Goal: Task Accomplishment & Management: Manage account settings

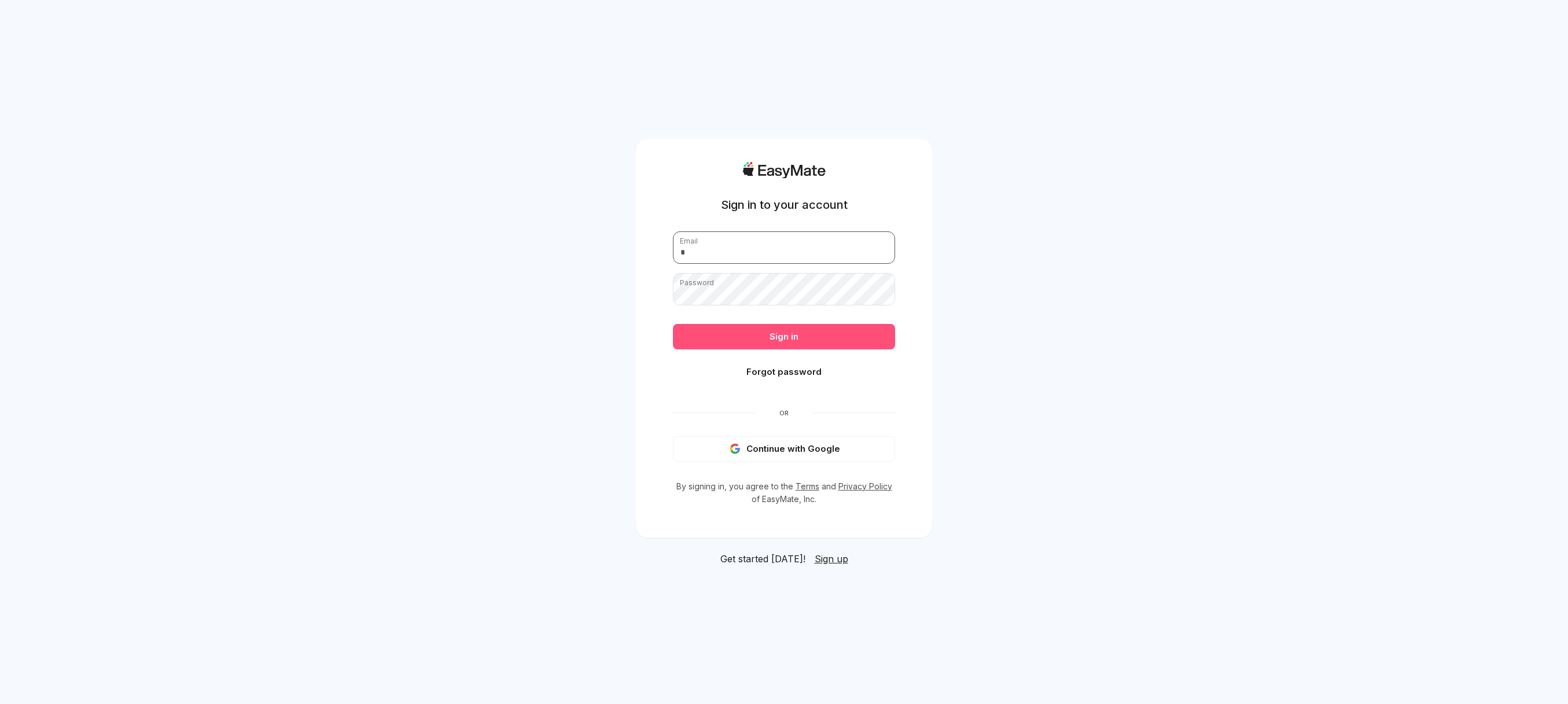
type input "**********"
click at [780, 340] on button "Sign in" at bounding box center [784, 337] width 222 height 26
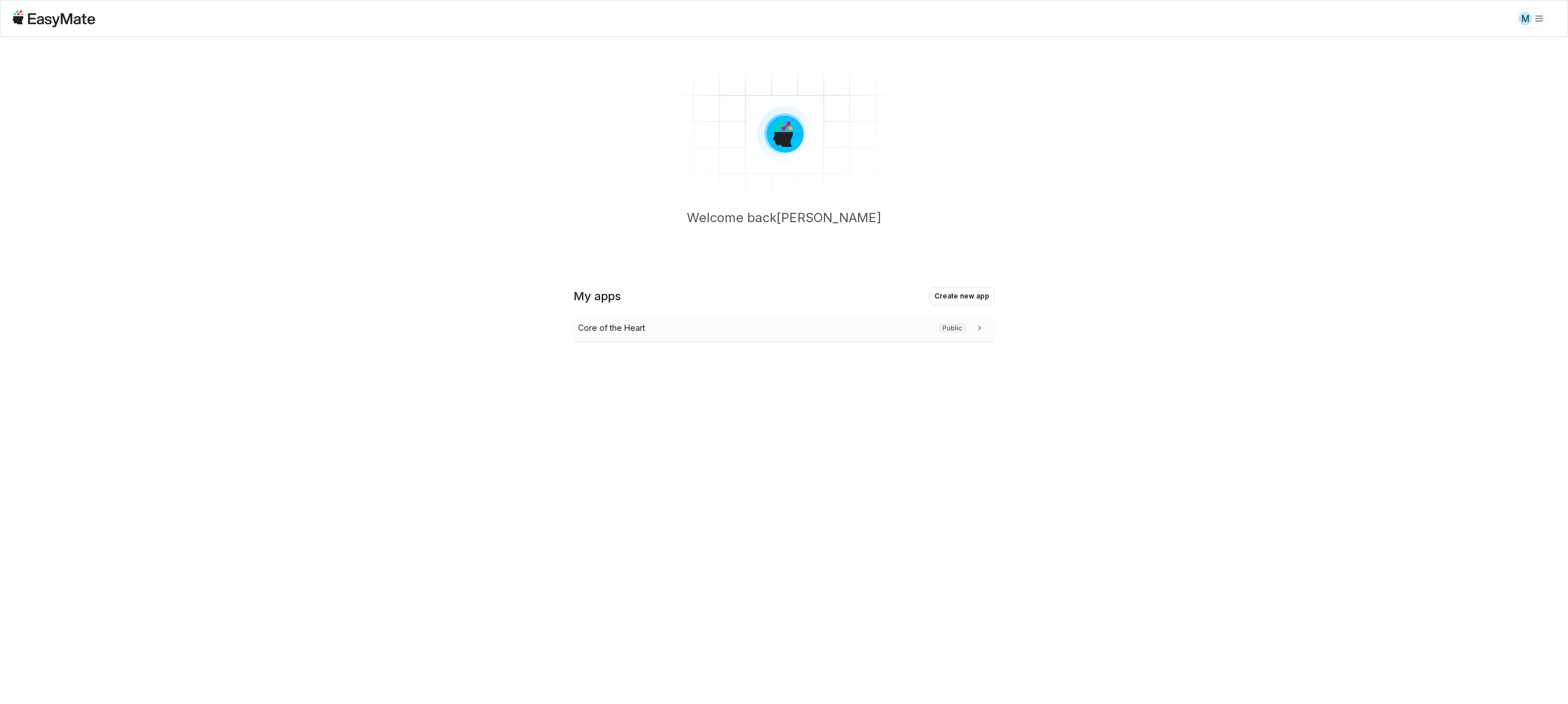
click at [621, 328] on p "Core of the Heart" at bounding box center [611, 328] width 67 height 13
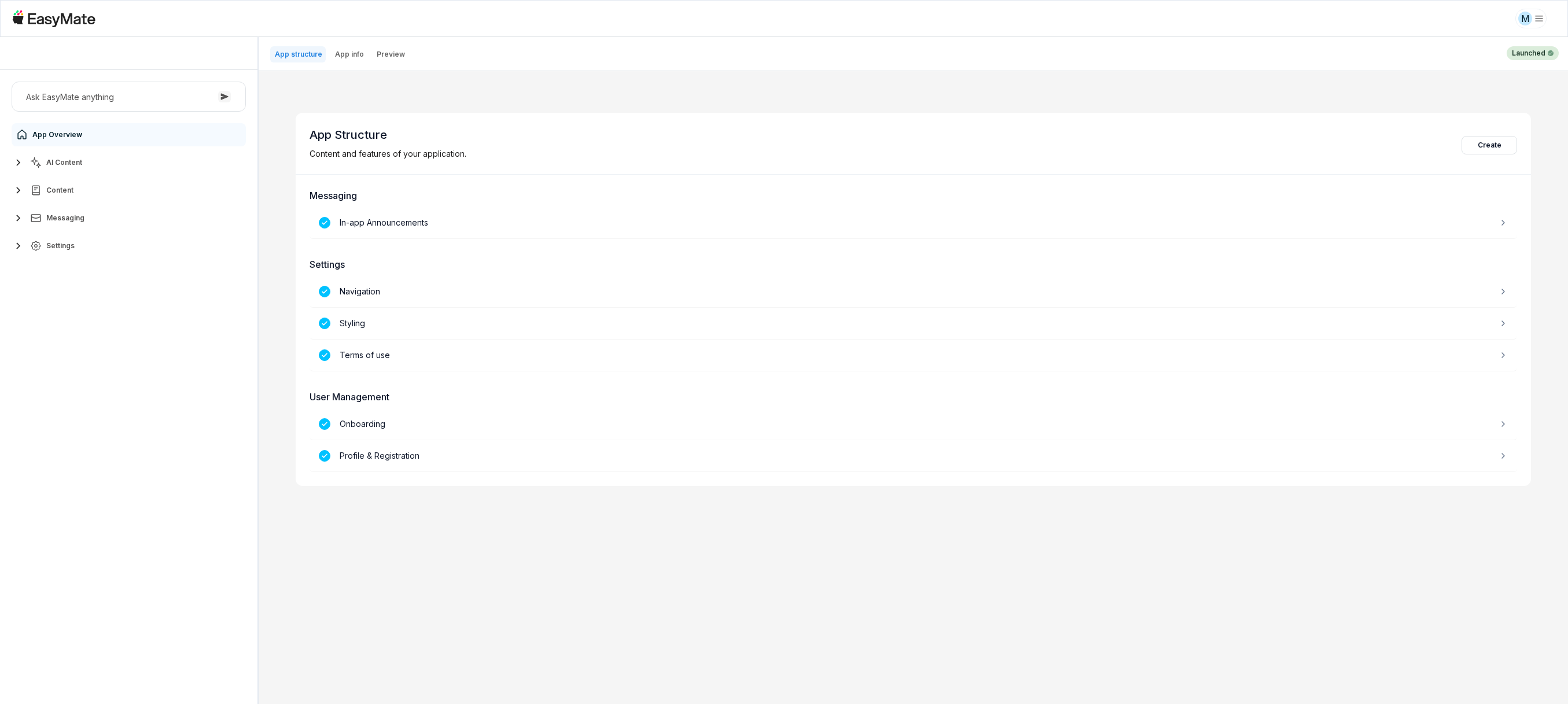
click at [23, 168] on icon "button" at bounding box center [19, 163] width 14 height 14
click at [65, 292] on span "Settings" at bounding box center [60, 296] width 28 height 9
click at [89, 424] on link "Users 4766" at bounding box center [135, 417] width 217 height 23
type textarea "*"
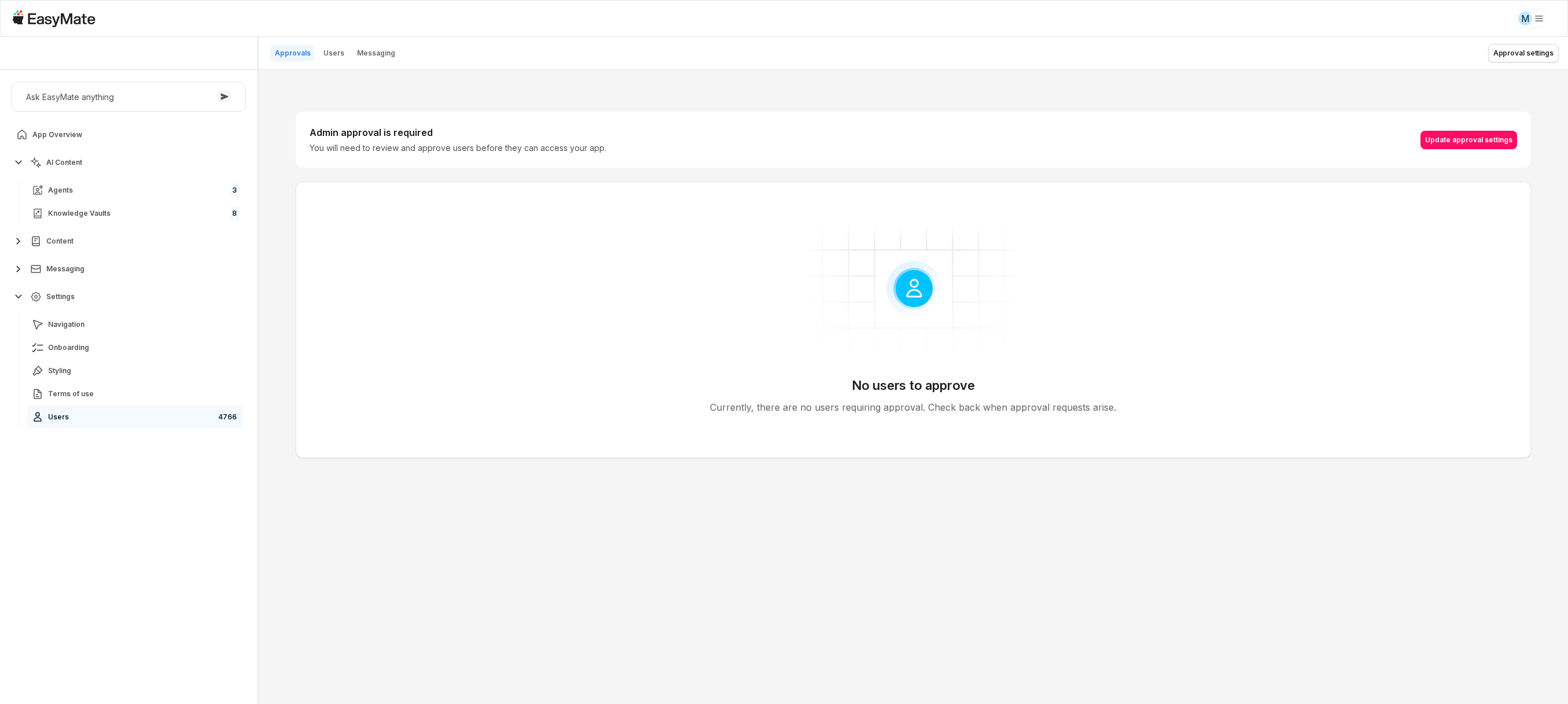
click at [310, 39] on header "Approvals Users Messaging Approval settings" at bounding box center [913, 53] width 1309 height 33
click at [324, 49] on p "Users" at bounding box center [334, 53] width 21 height 9
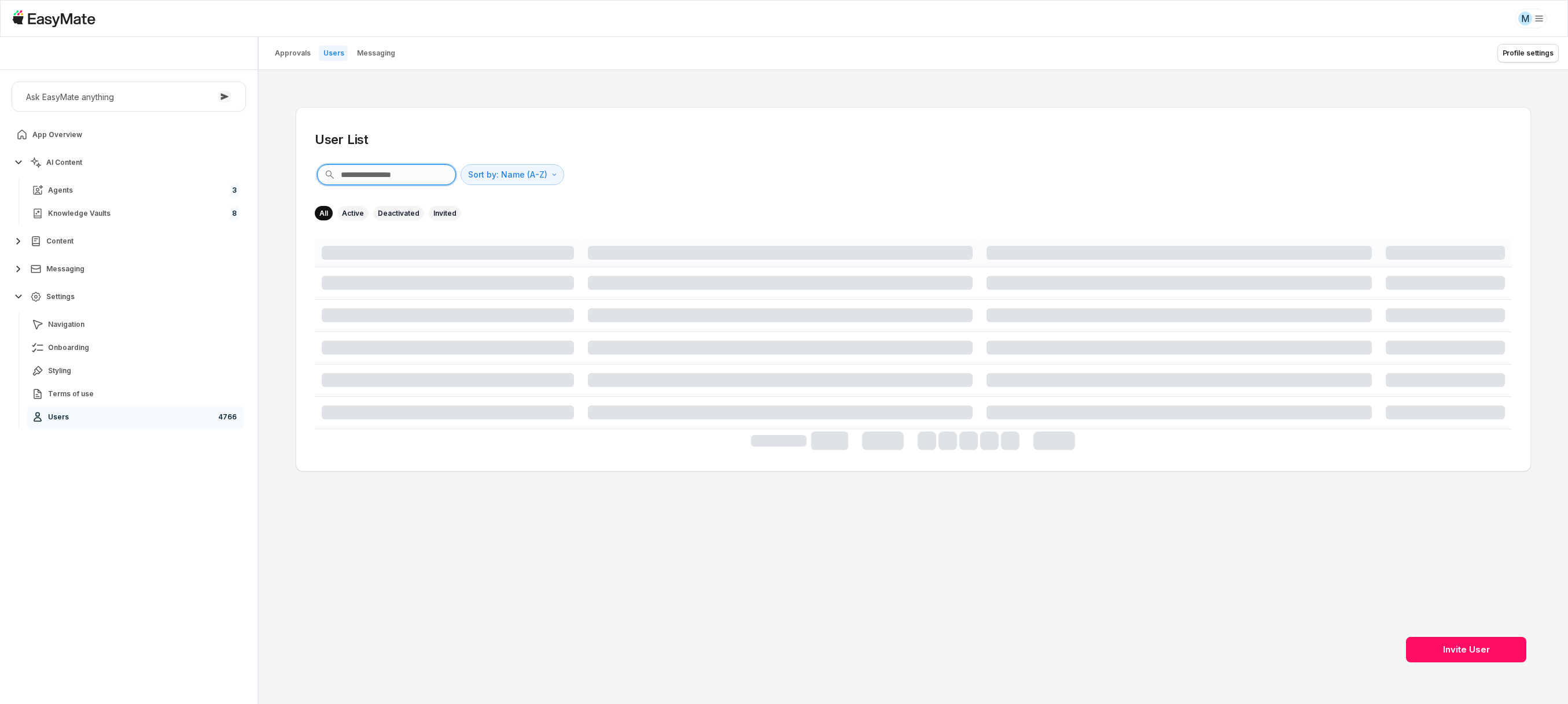
click at [377, 176] on input "text" at bounding box center [386, 175] width 139 height 21
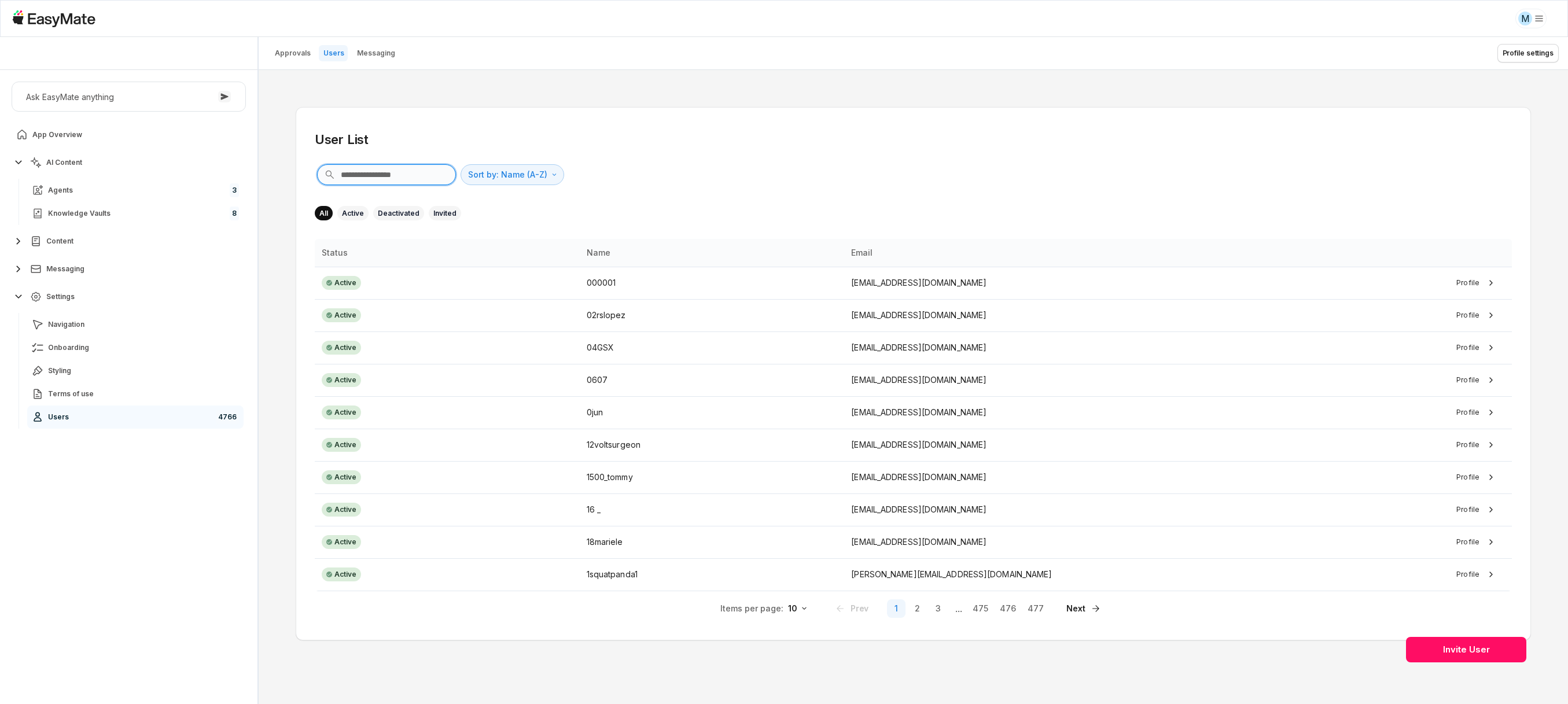
paste input "**********"
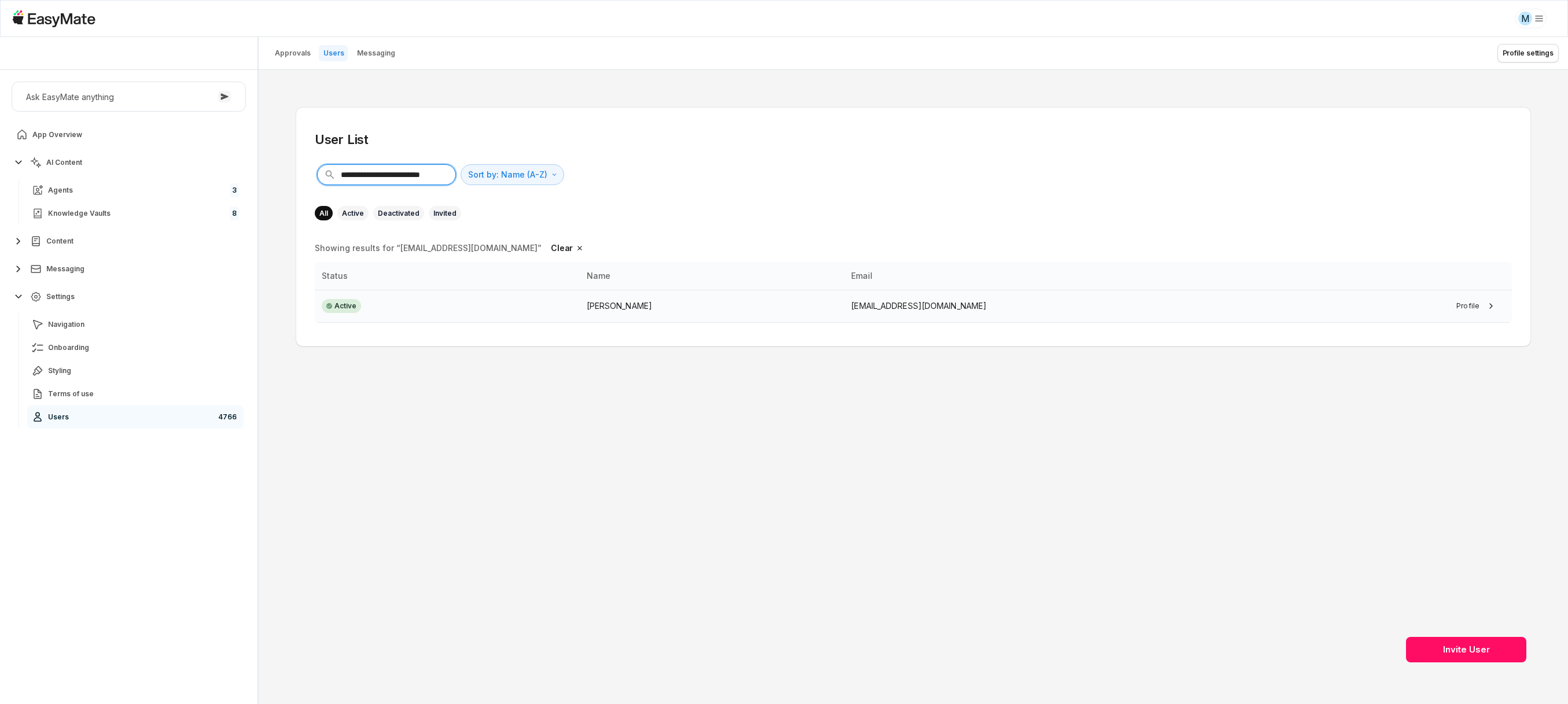
type input "**********"
click at [422, 312] on td "Active" at bounding box center [446, 306] width 265 height 33
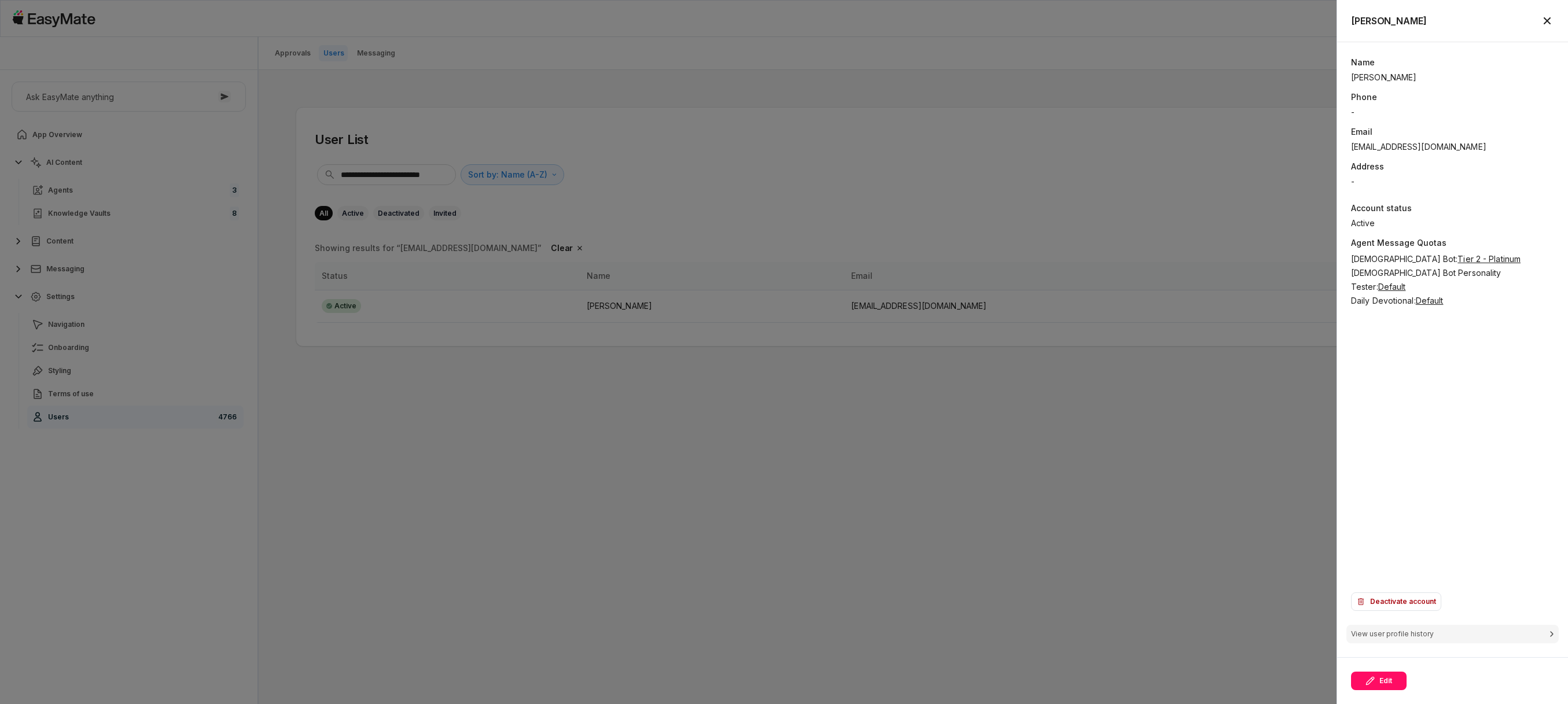
click at [1458, 260] on span "Tier 2 - Platinum" at bounding box center [1489, 259] width 63 height 9
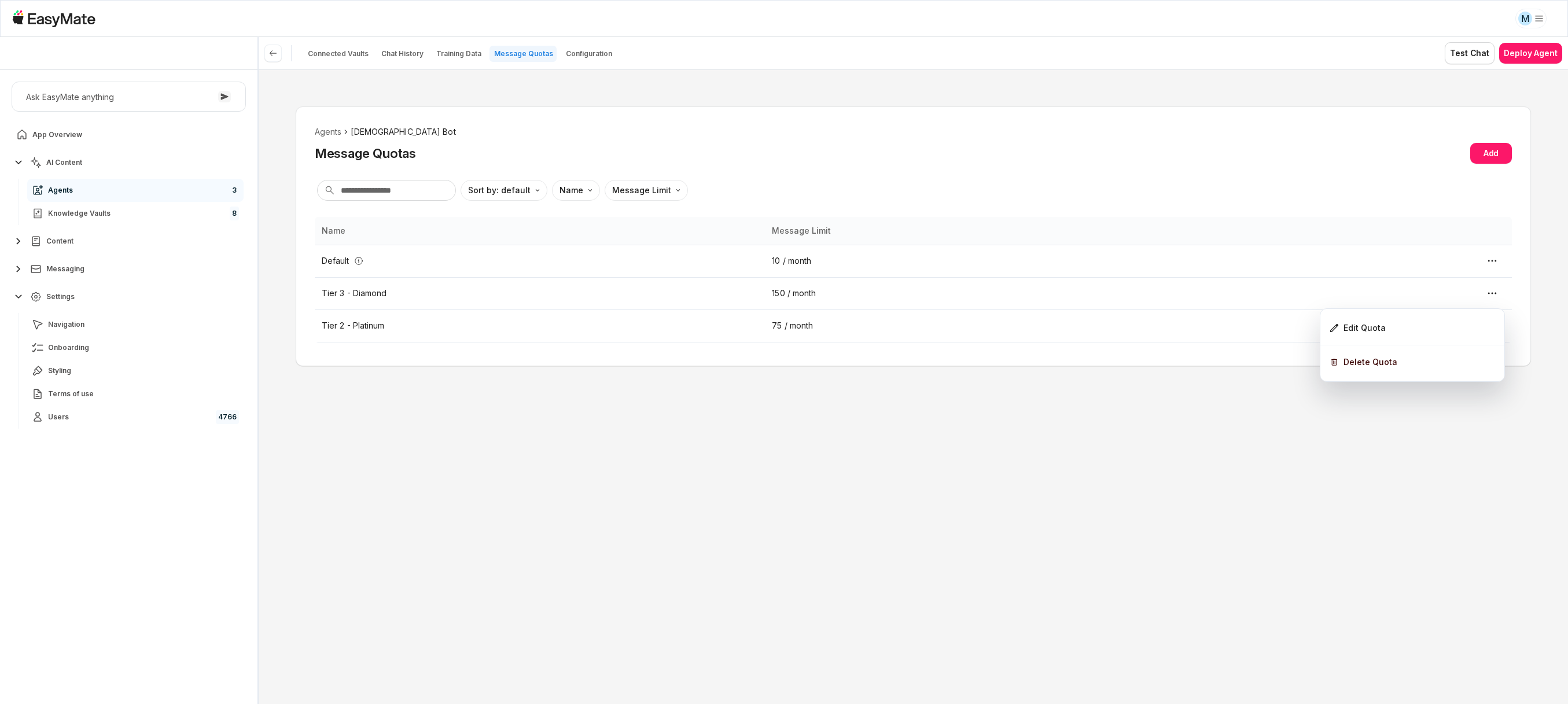
click at [1164, 245] on html "M Core of the Heart Ask EasyMate anything App Overview AI Content Agents 3 Know…" at bounding box center [784, 352] width 1568 height 704
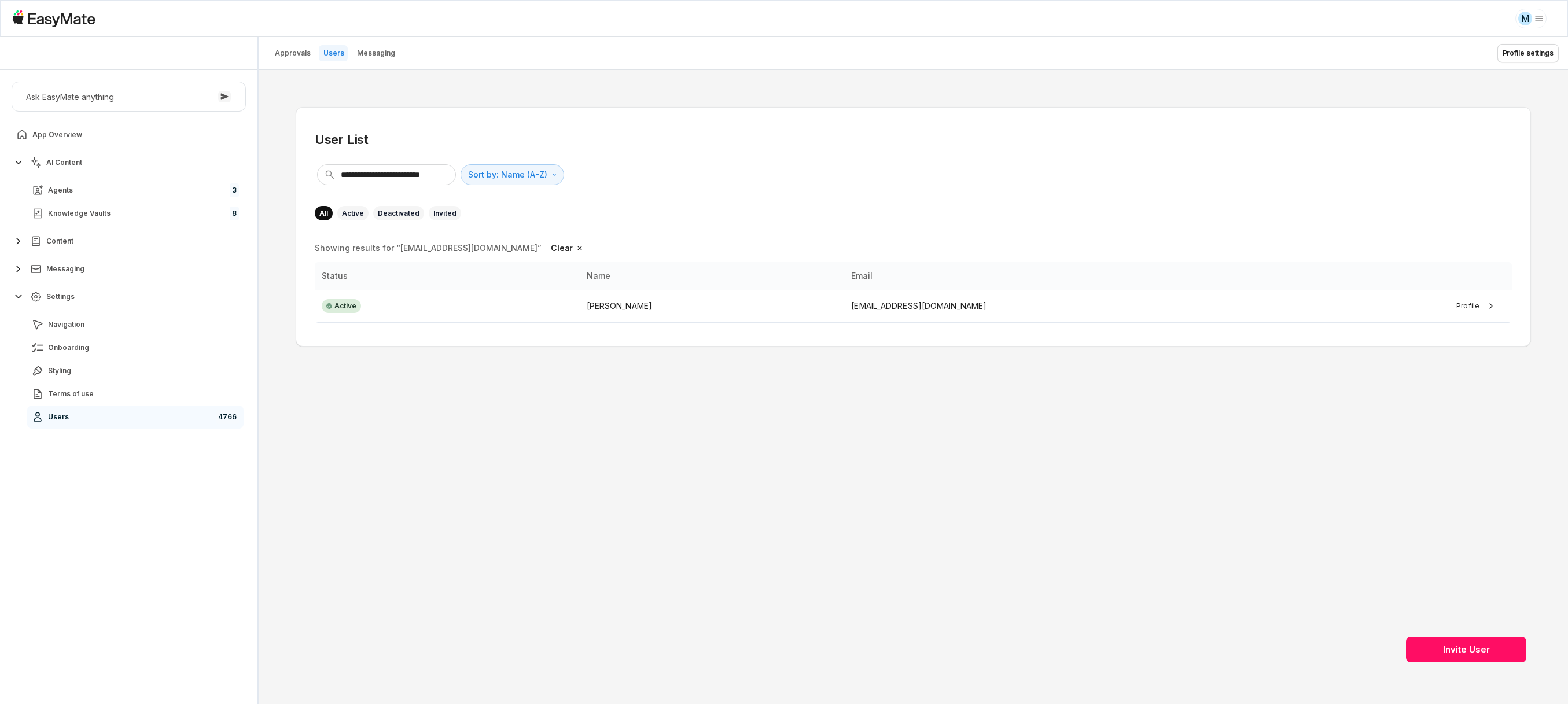
click at [1278, 364] on div "**********" at bounding box center [913, 387] width 1309 height 634
click at [1255, 316] on td "Profile" at bounding box center [1379, 306] width 265 height 33
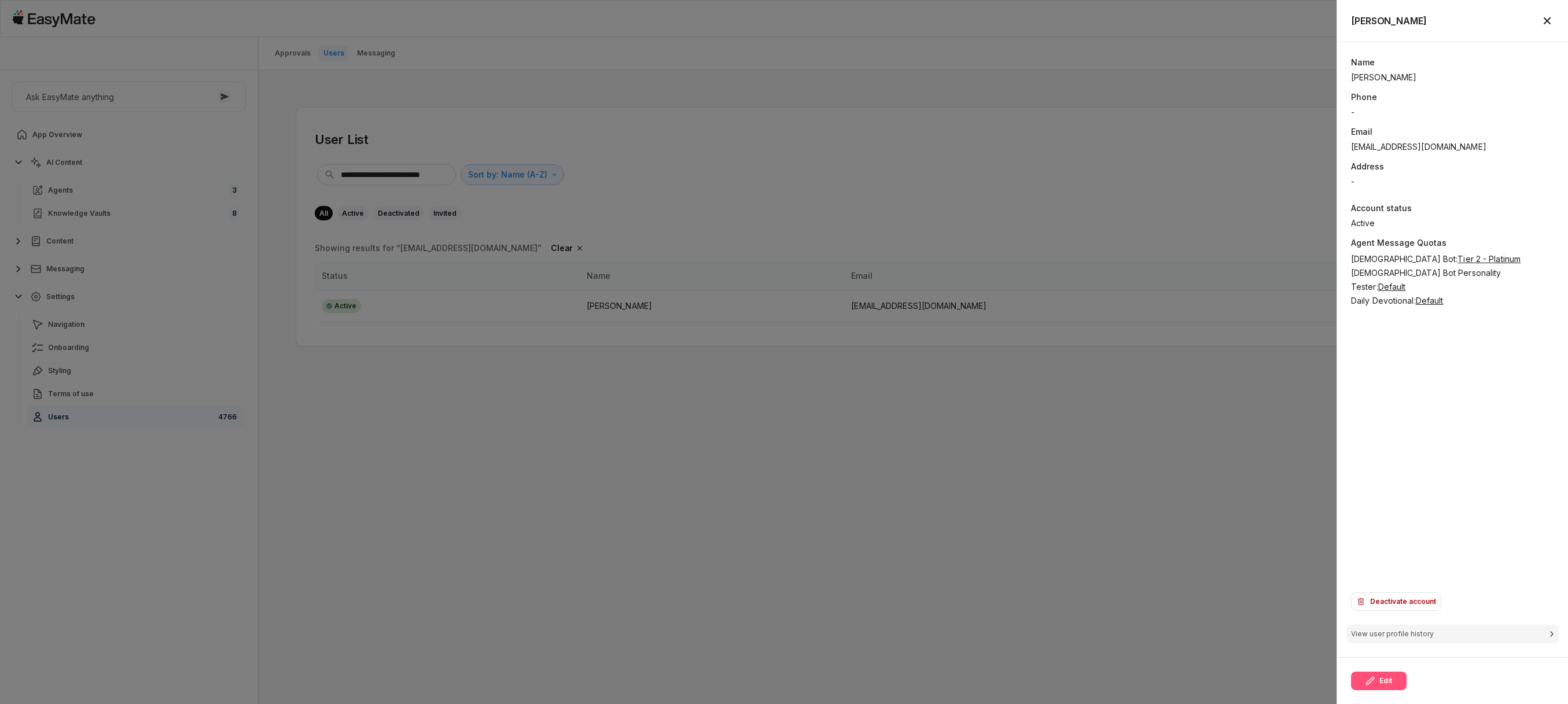
click at [1398, 682] on button "Edit" at bounding box center [1378, 681] width 56 height 19
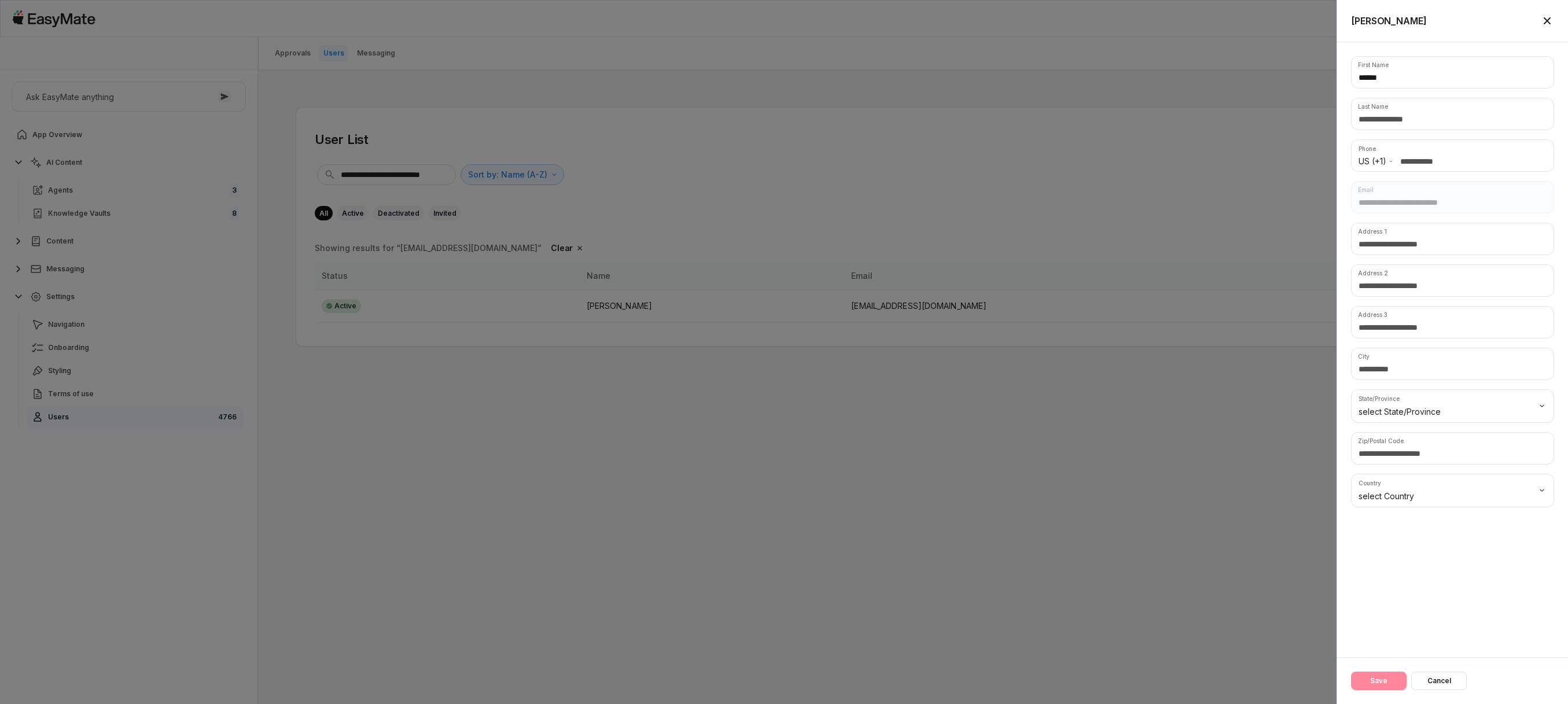
click at [1547, 26] on icon "button" at bounding box center [1547, 21] width 14 height 14
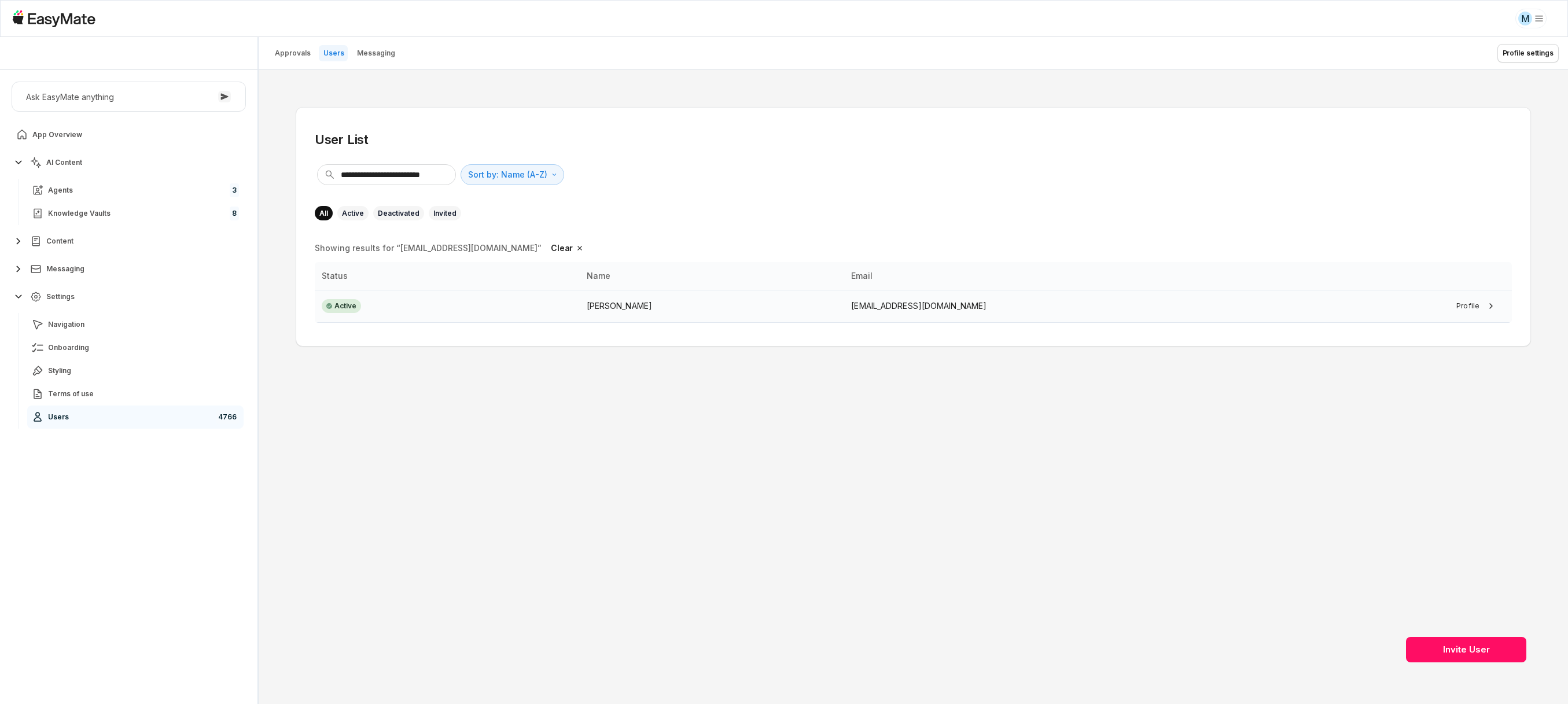
click at [1467, 306] on button "Profile" at bounding box center [1476, 307] width 56 height 12
click at [724, 301] on div "[PERSON_NAME]" at bounding box center [712, 306] width 251 height 13
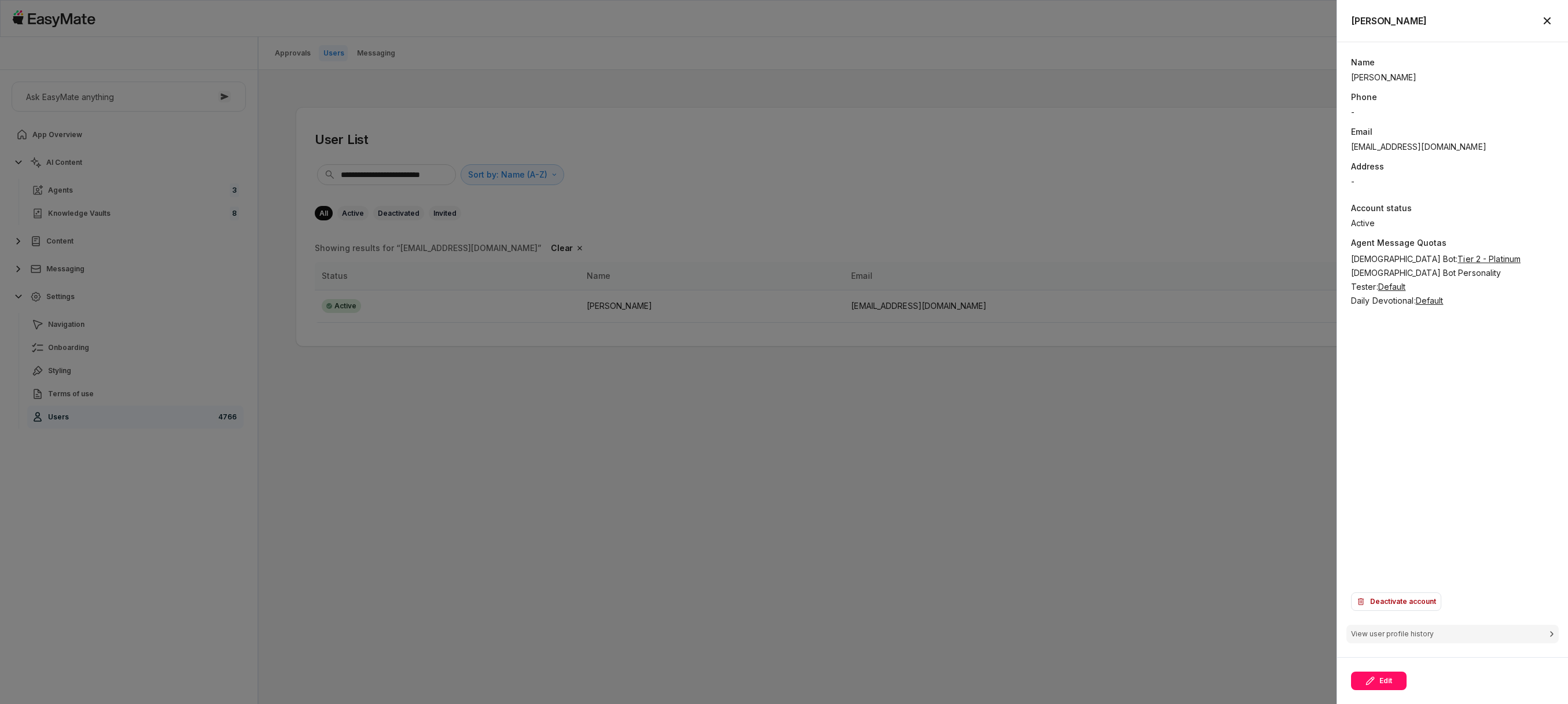
click at [1458, 254] on span "Tier 2 - Platinum" at bounding box center [1489, 259] width 63 height 9
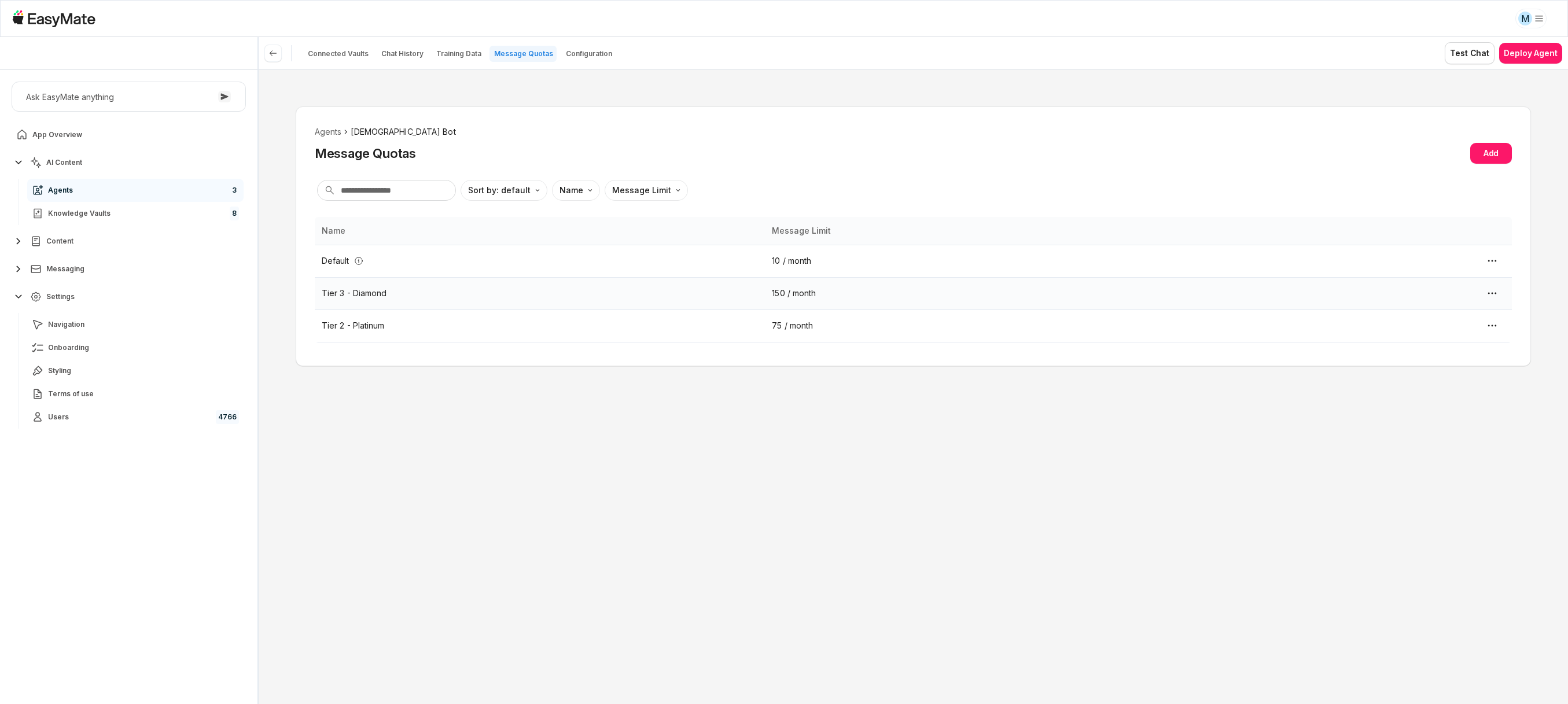
click at [377, 295] on span "Tier 3 - Diamond" at bounding box center [355, 293] width 65 height 13
click at [1347, 324] on div "Edit Quota" at bounding box center [1364, 328] width 42 height 13
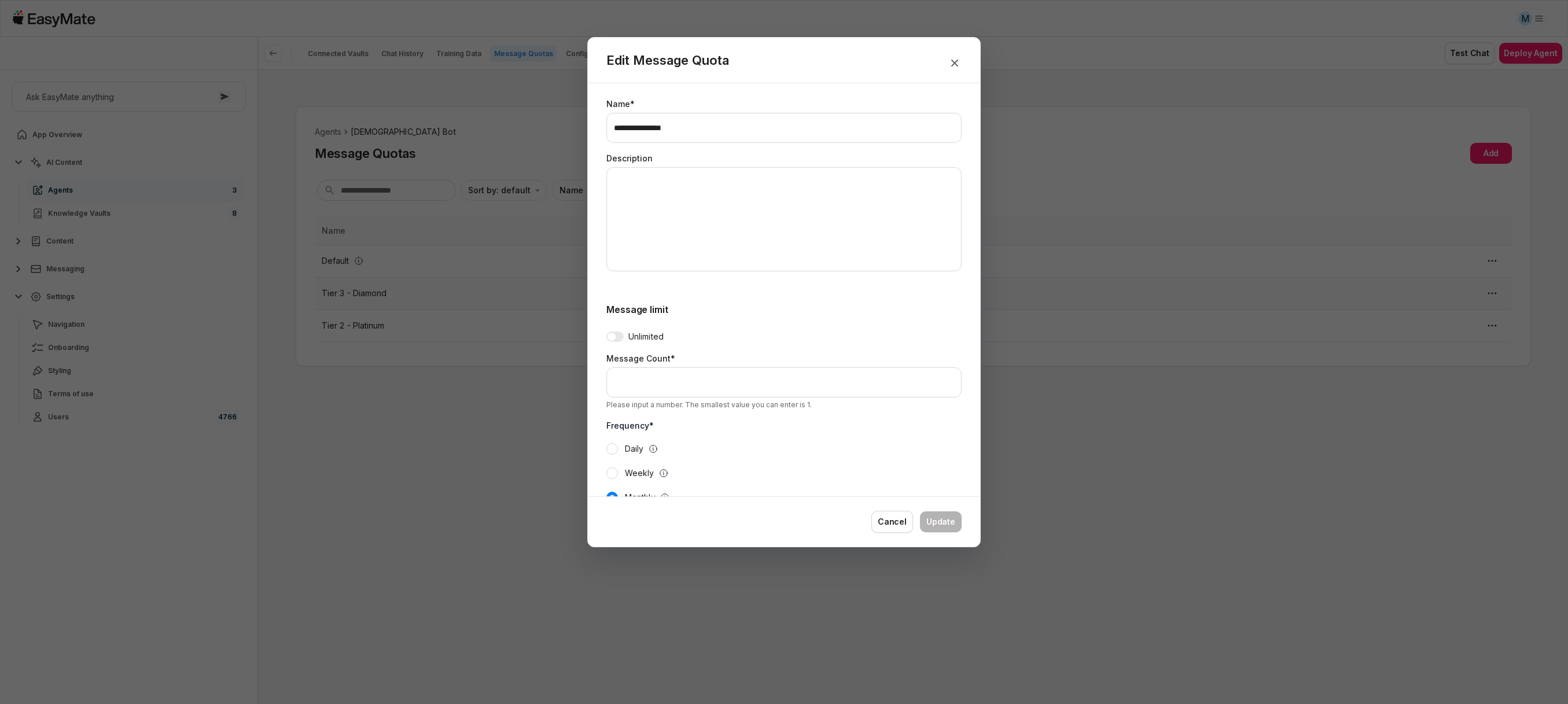
scroll to position [175, 0]
click at [1236, 409] on div at bounding box center [784, 352] width 1568 height 704
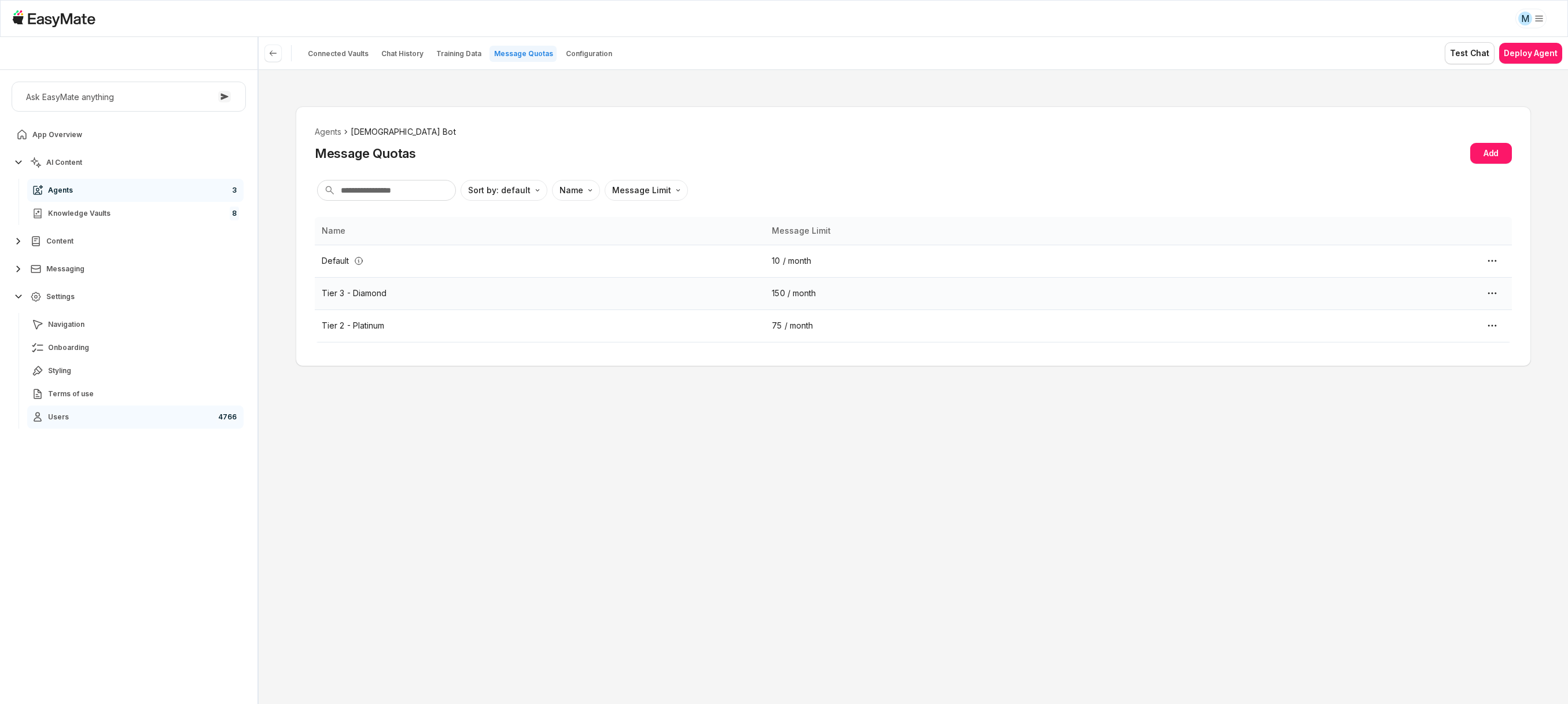
click at [64, 415] on span "Users" at bounding box center [58, 417] width 21 height 9
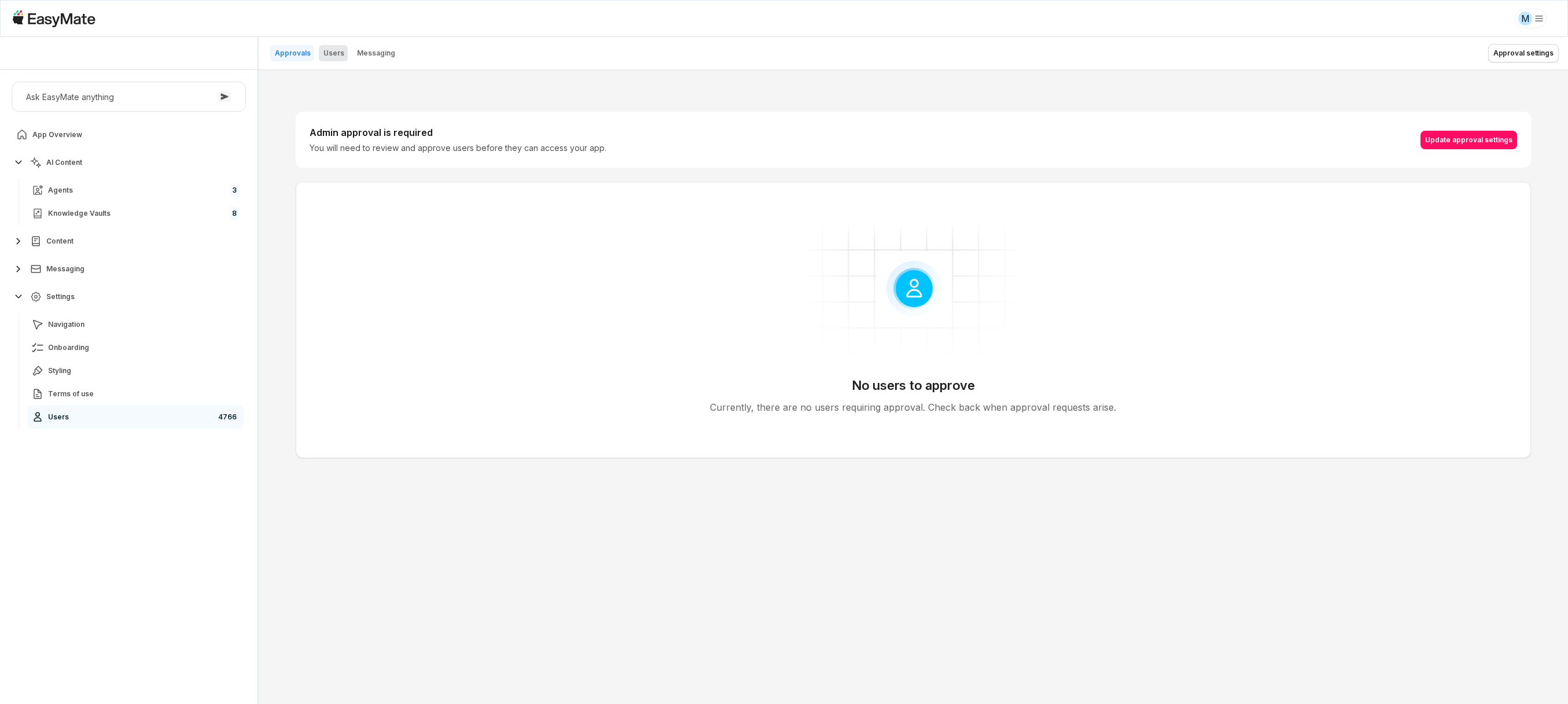
click at [334, 57] on button "Users" at bounding box center [333, 53] width 29 height 16
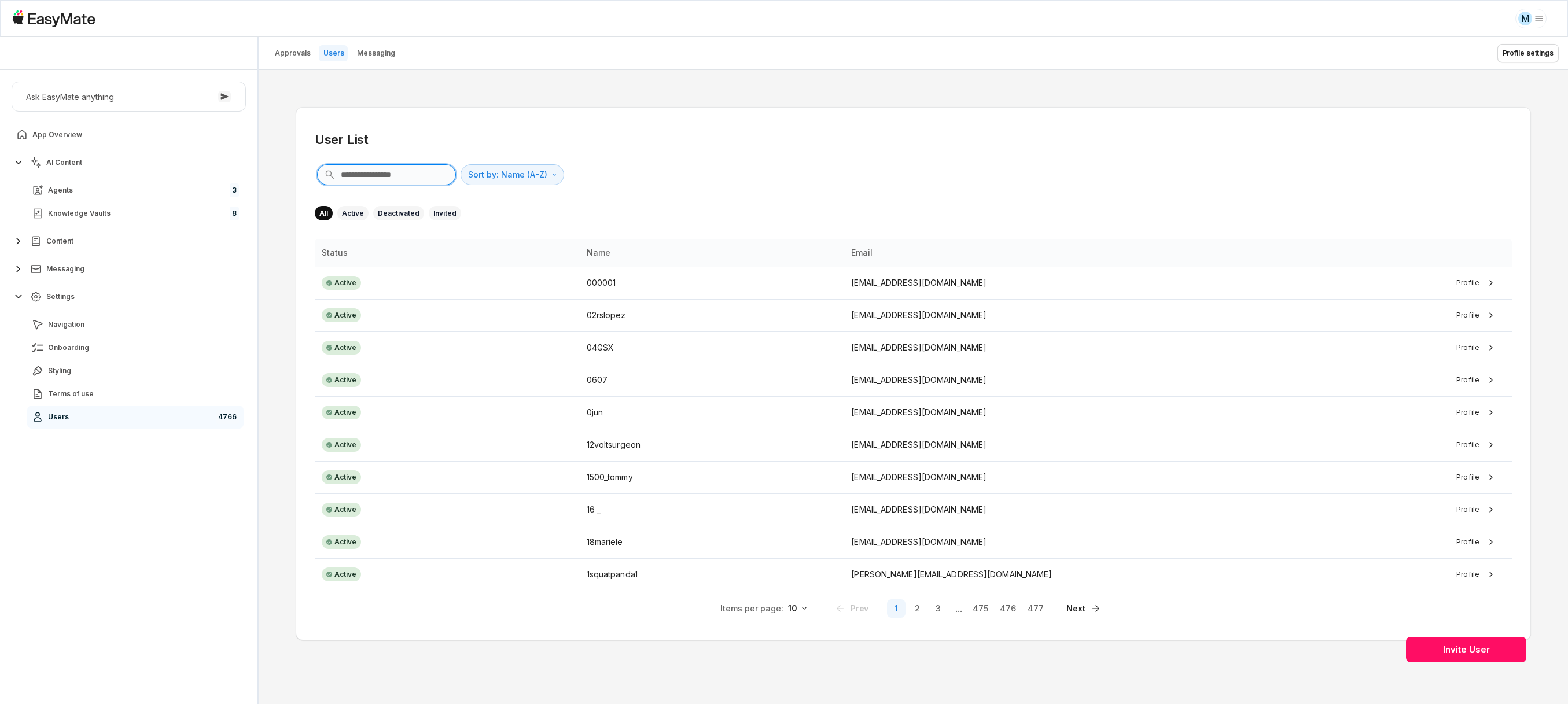
click at [386, 174] on input "text" at bounding box center [386, 175] width 139 height 21
type textarea "*"
